Goal: Navigation & Orientation: Go to known website

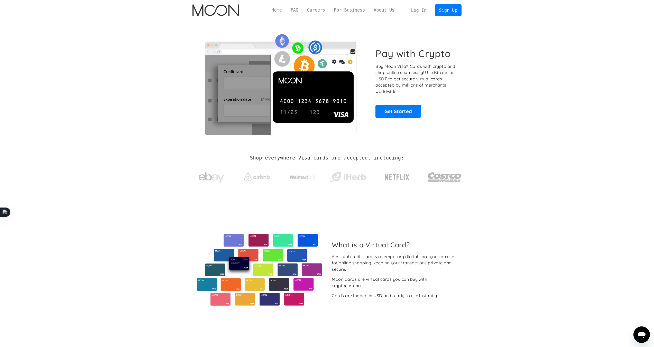
click at [425, 12] on link "Log In" at bounding box center [419, 10] width 24 height 11
